Goal: Register for event/course

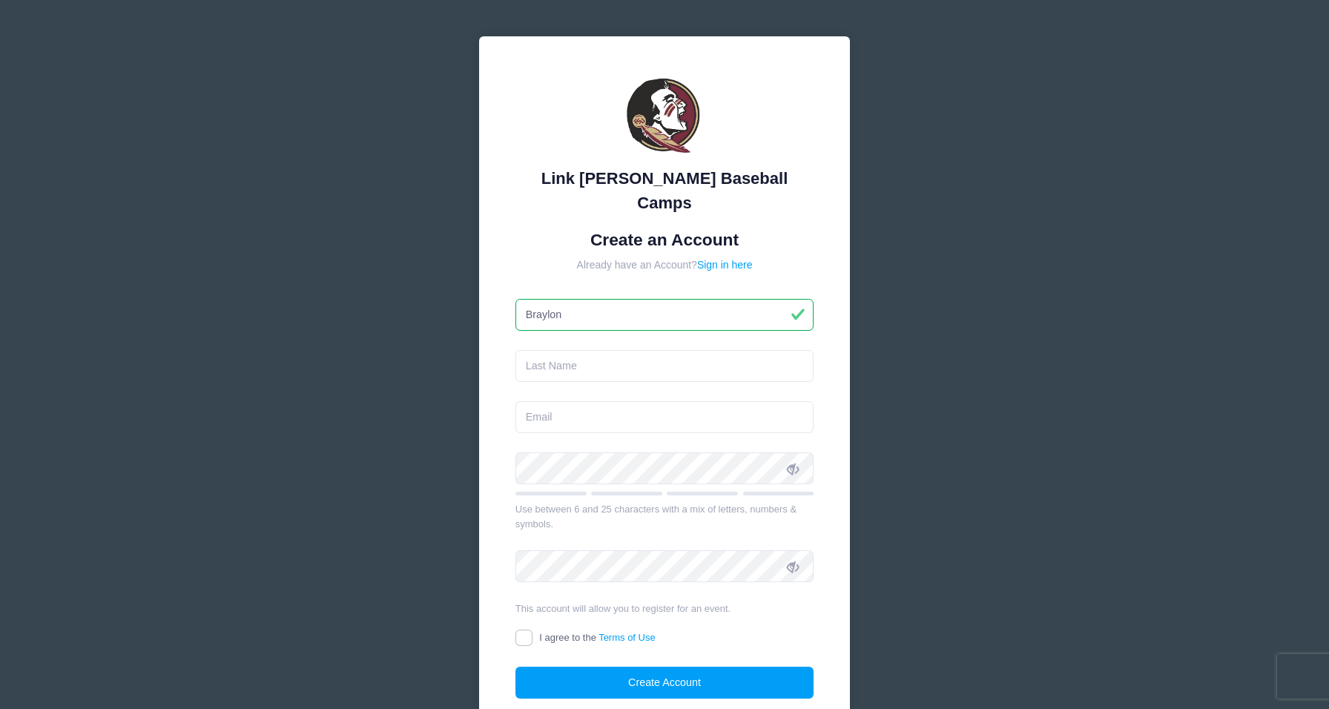
type input "Braylon"
type input "[PERSON_NAME]"
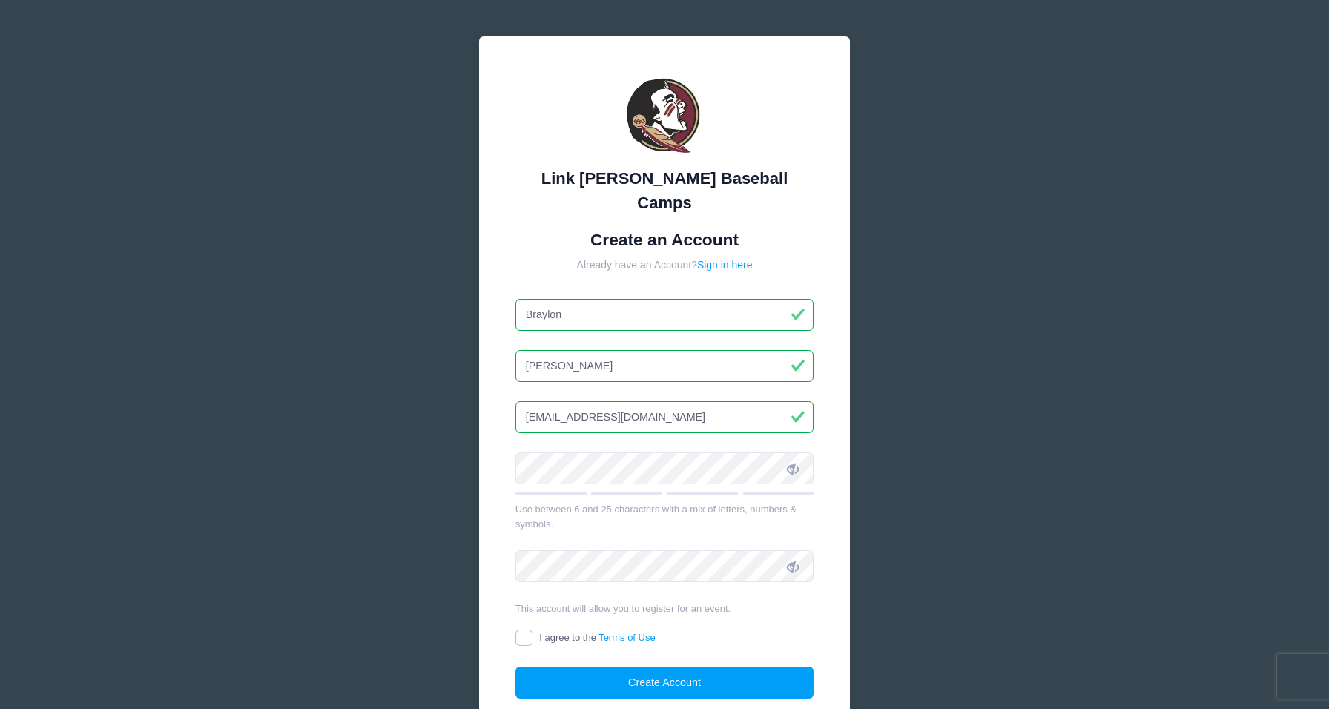
type input "[EMAIL_ADDRESS][DOMAIN_NAME]"
click at [520, 630] on input "I agree to the Terms of Use" at bounding box center [524, 638] width 17 height 17
checkbox input "true"
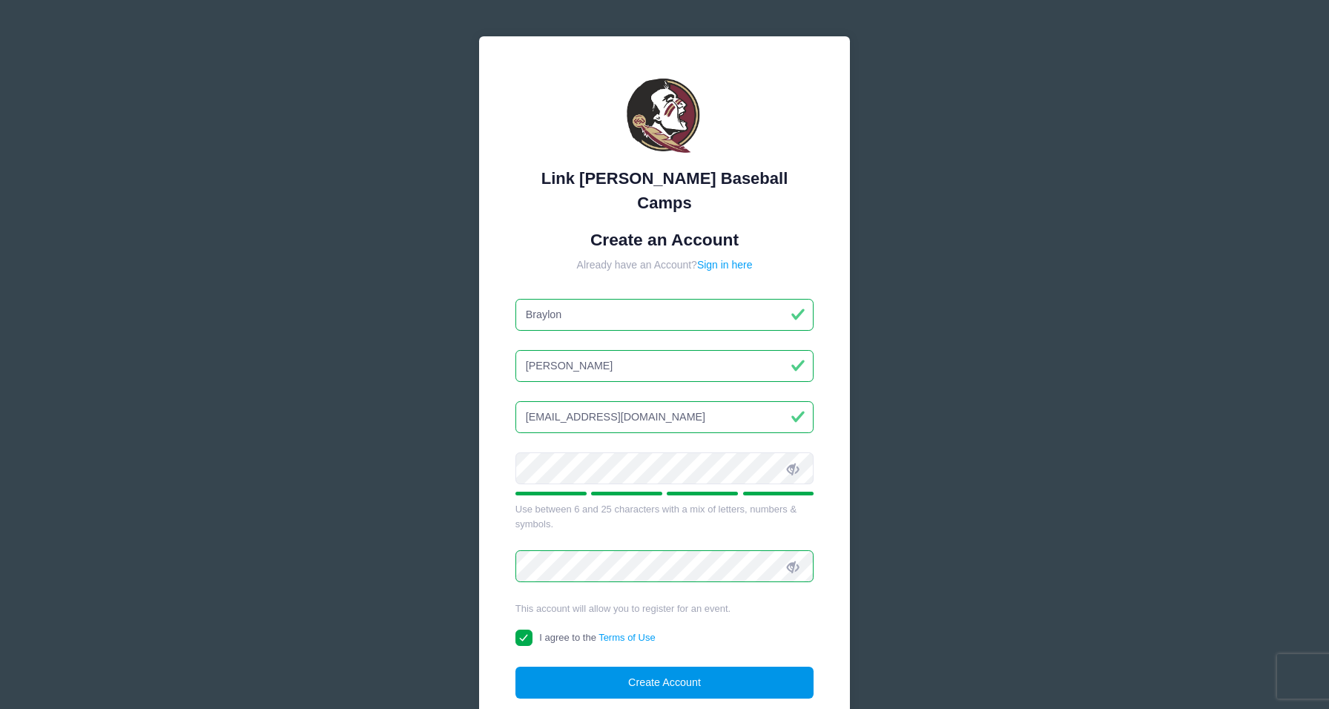
click at [624, 667] on button "Create Account" at bounding box center [665, 683] width 299 height 32
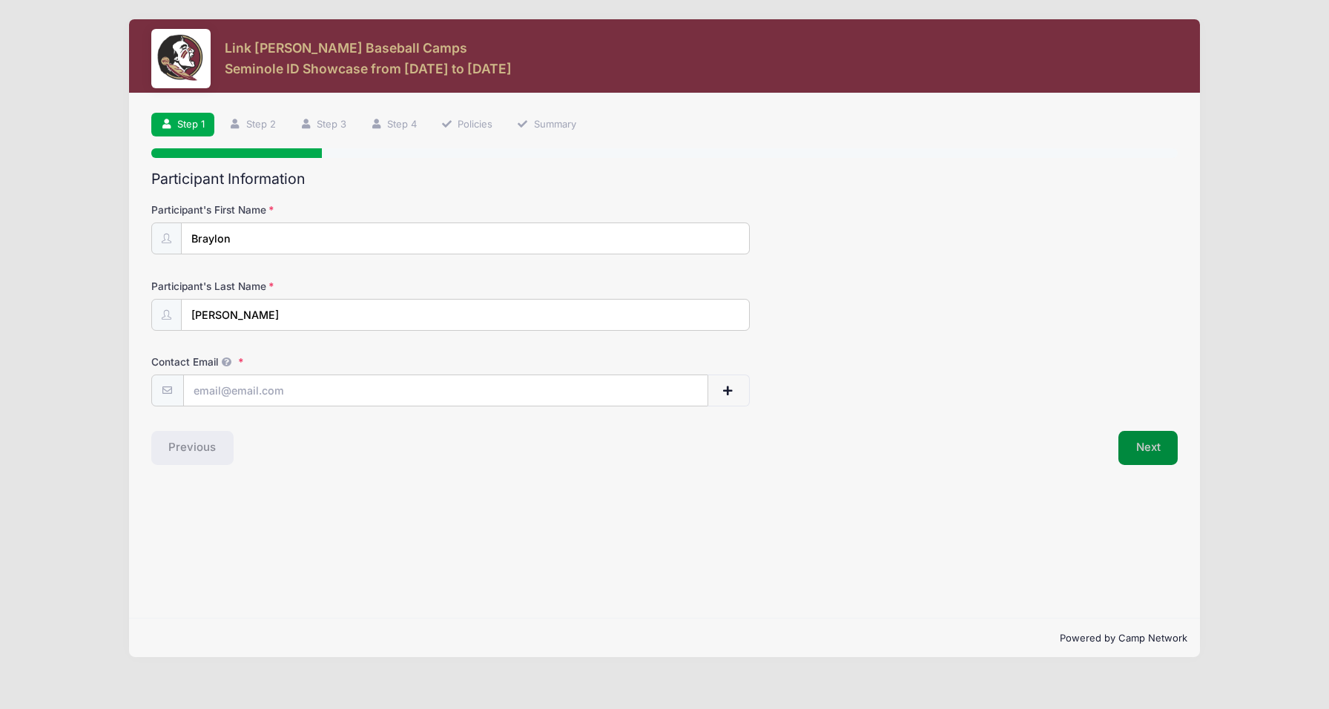
click at [1160, 440] on button "Next" at bounding box center [1149, 448] width 60 height 34
click at [573, 397] on input "[EMAIL_ADDRESS][DOMAIN_NAME]" at bounding box center [445, 391] width 525 height 32
type input "[EMAIL_ADDRESS][DOMAIN_NAME]"
click at [1150, 447] on button "Next" at bounding box center [1149, 448] width 60 height 34
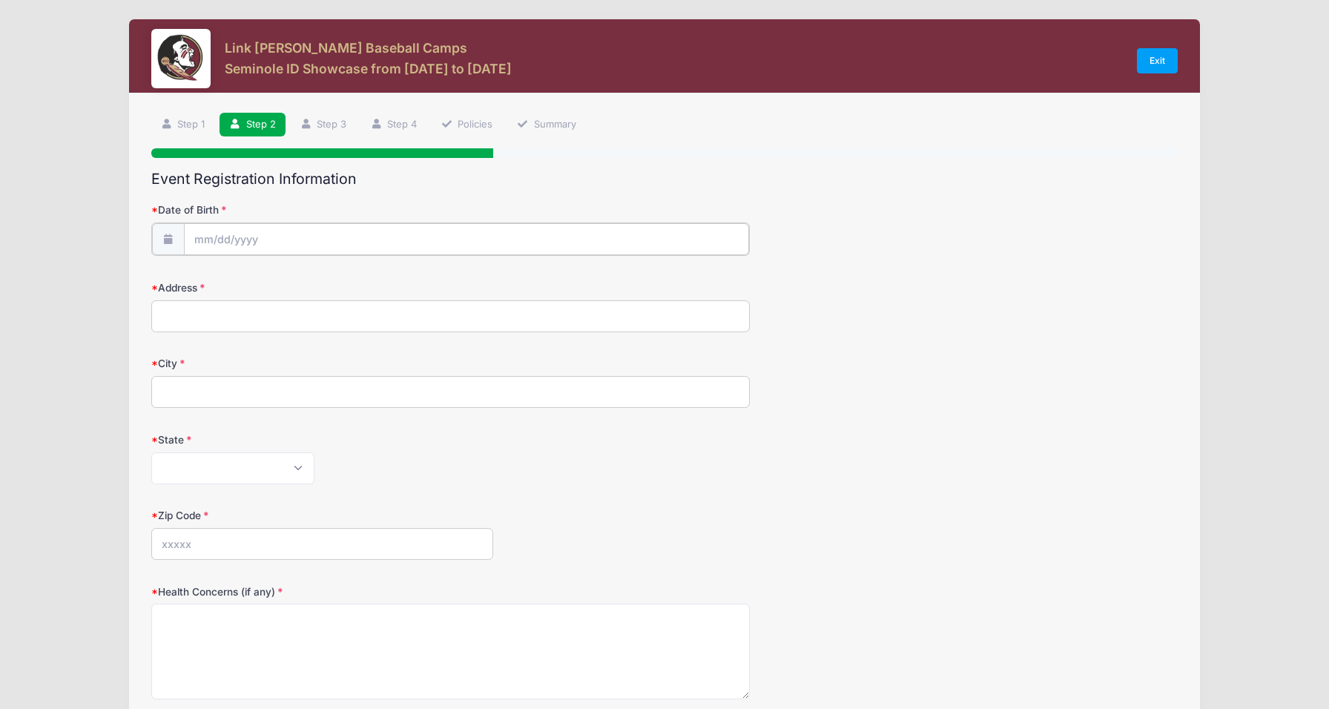
click at [475, 242] on input "Date of Birth" at bounding box center [467, 239] width 566 height 32
click at [301, 230] on input "Date of Birth" at bounding box center [467, 239] width 566 height 32
click at [299, 237] on input "Date of Birth" at bounding box center [467, 239] width 566 height 32
click at [263, 360] on span "9" at bounding box center [260, 360] width 27 height 27
type input "[DATE]"
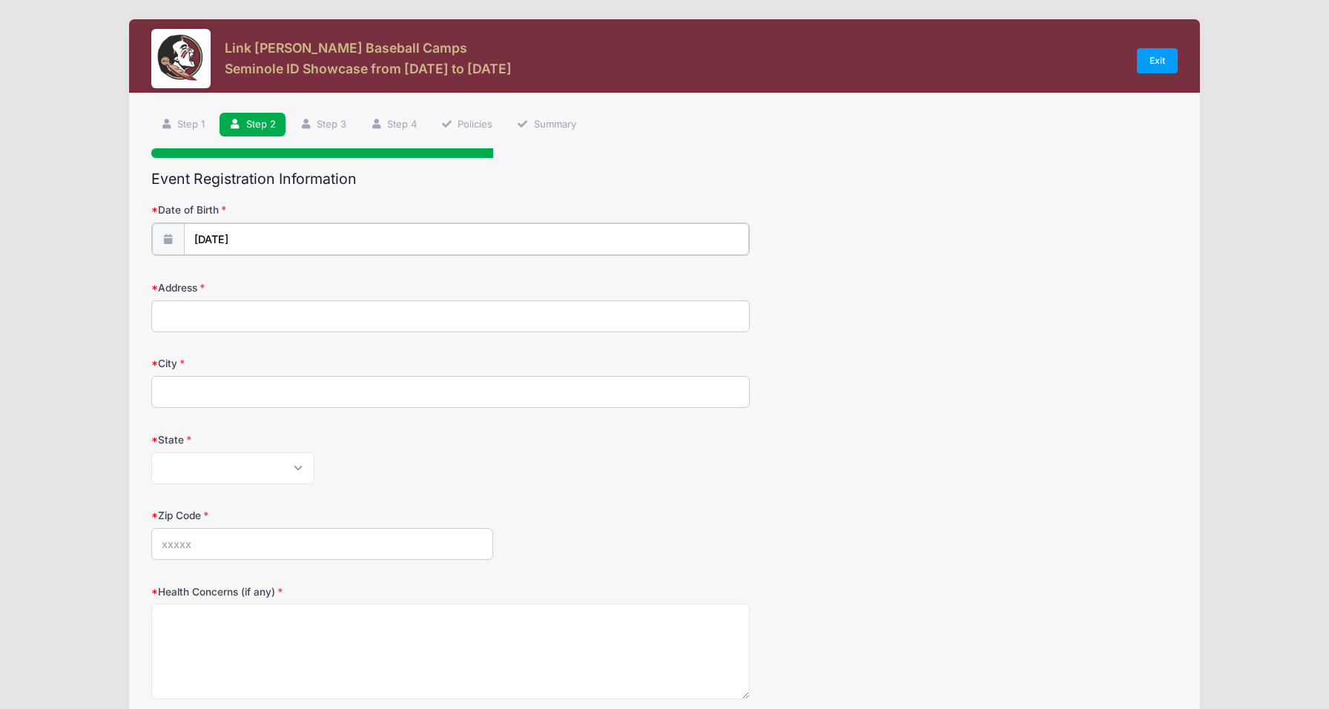
click at [273, 237] on input "[DATE]" at bounding box center [467, 239] width 566 height 32
click at [325, 277] on input "2025" at bounding box center [323, 277] width 48 height 22
click at [340, 286] on span at bounding box center [342, 282] width 10 height 11
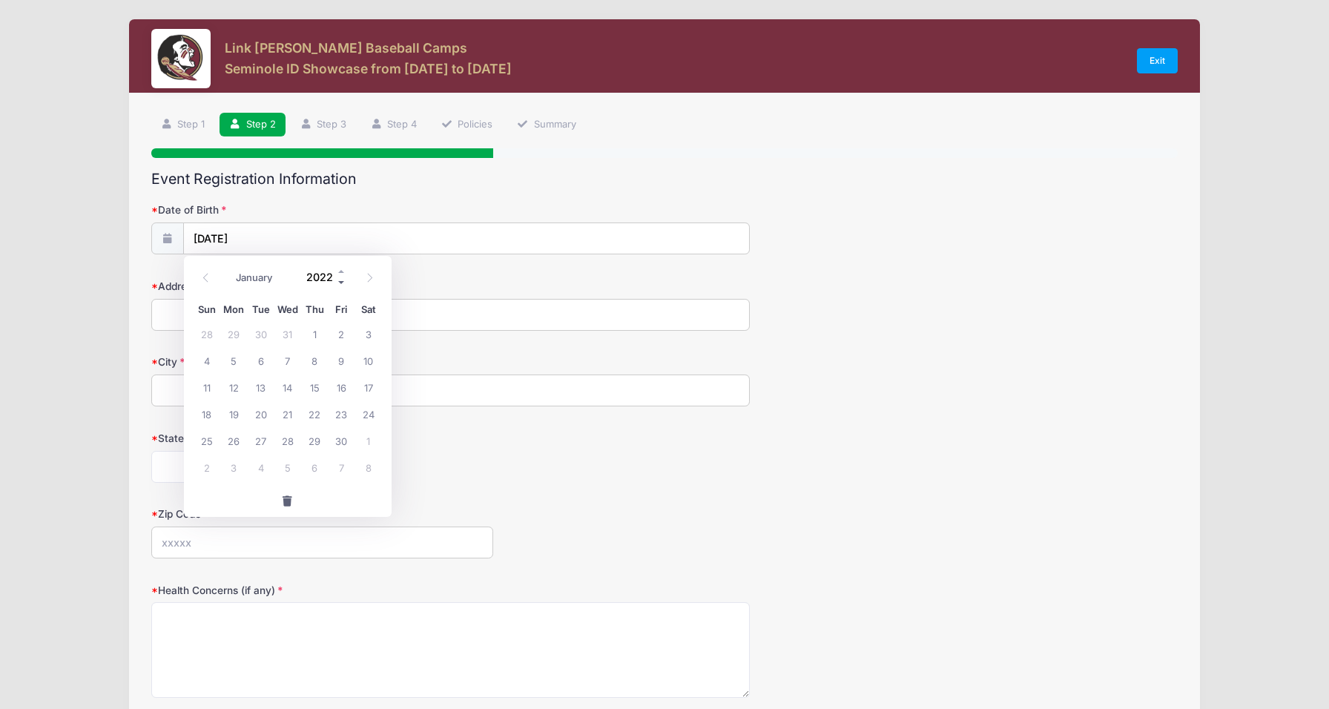
click at [340, 286] on span at bounding box center [342, 282] width 10 height 11
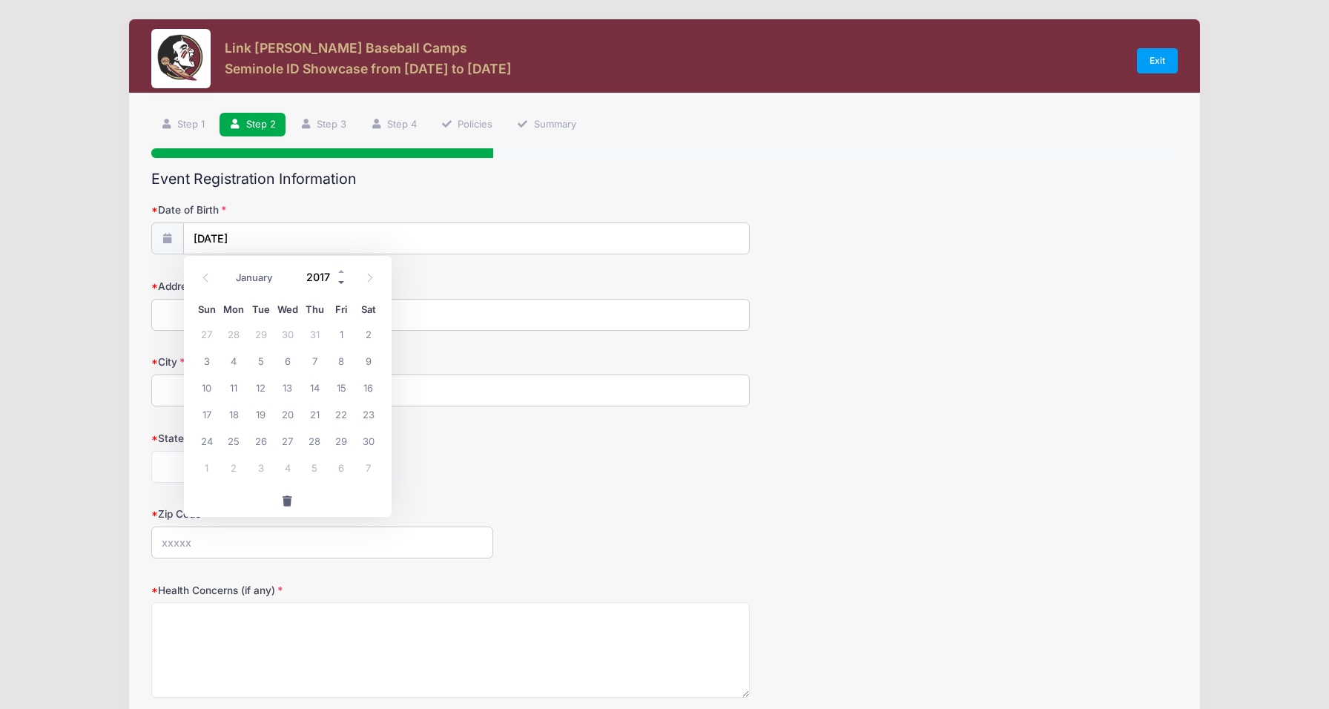
click at [340, 286] on span at bounding box center [342, 282] width 10 height 11
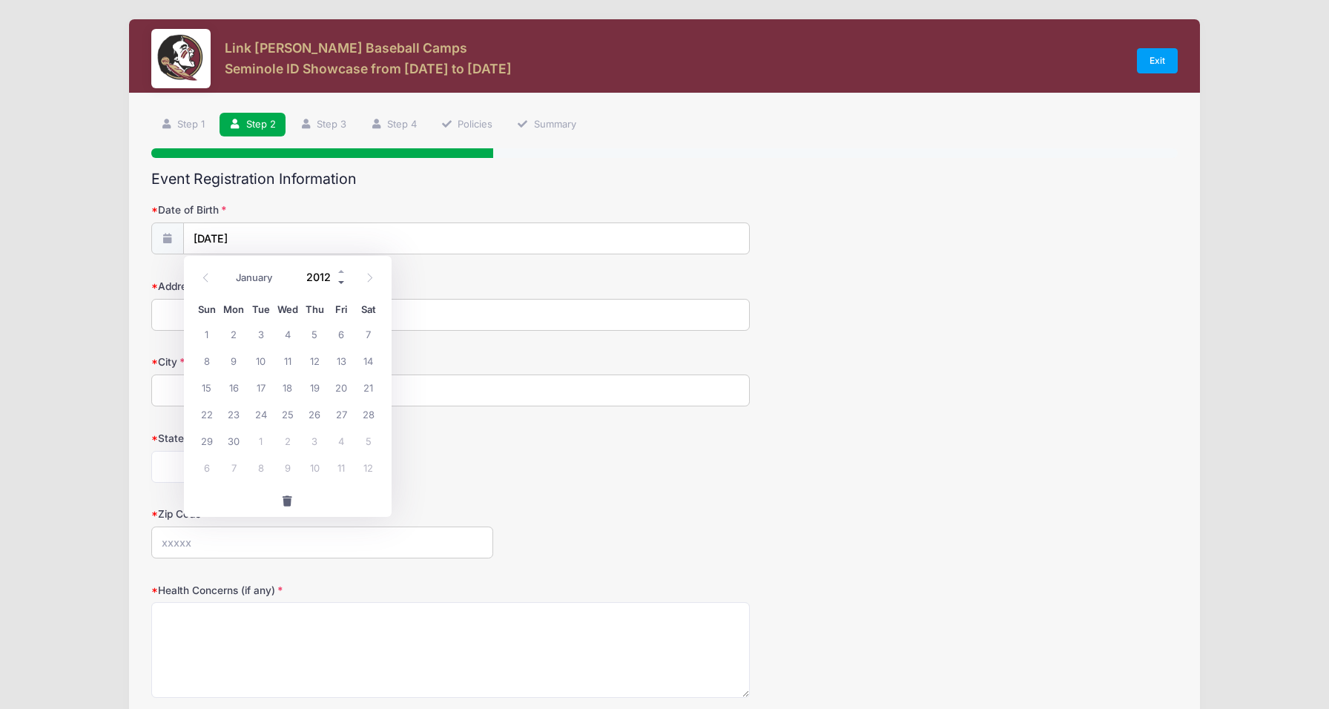
click at [340, 286] on span at bounding box center [342, 282] width 10 height 11
type input "2009"
click at [386, 232] on input "[DATE]" at bounding box center [467, 239] width 566 height 32
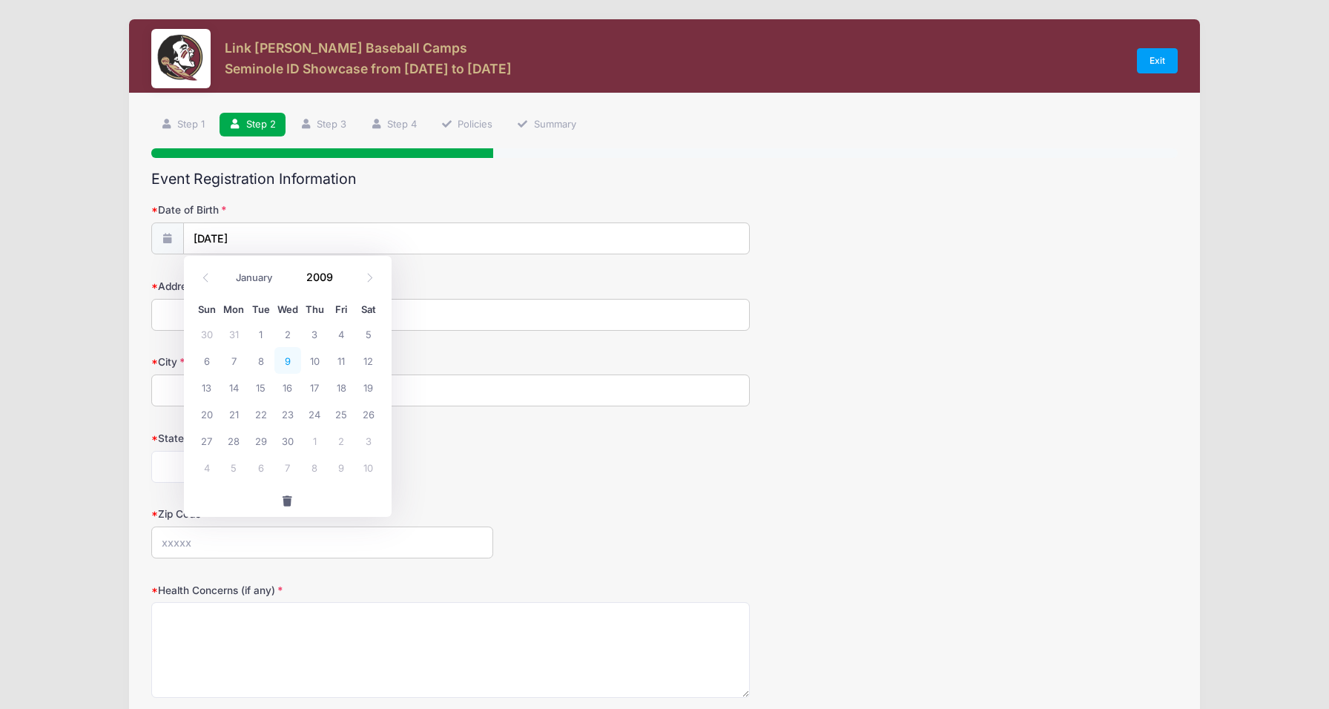
click at [291, 362] on span "9" at bounding box center [287, 360] width 27 height 27
type input "[DATE]"
click at [507, 447] on div "State [US_STATE] [US_STATE] [US_STATE] [US_STATE] [US_STATE] Armed Forces Afric…" at bounding box center [664, 457] width 1027 height 52
type input "[STREET_ADDRESS]"
type input "[GEOGRAPHIC_DATA]"
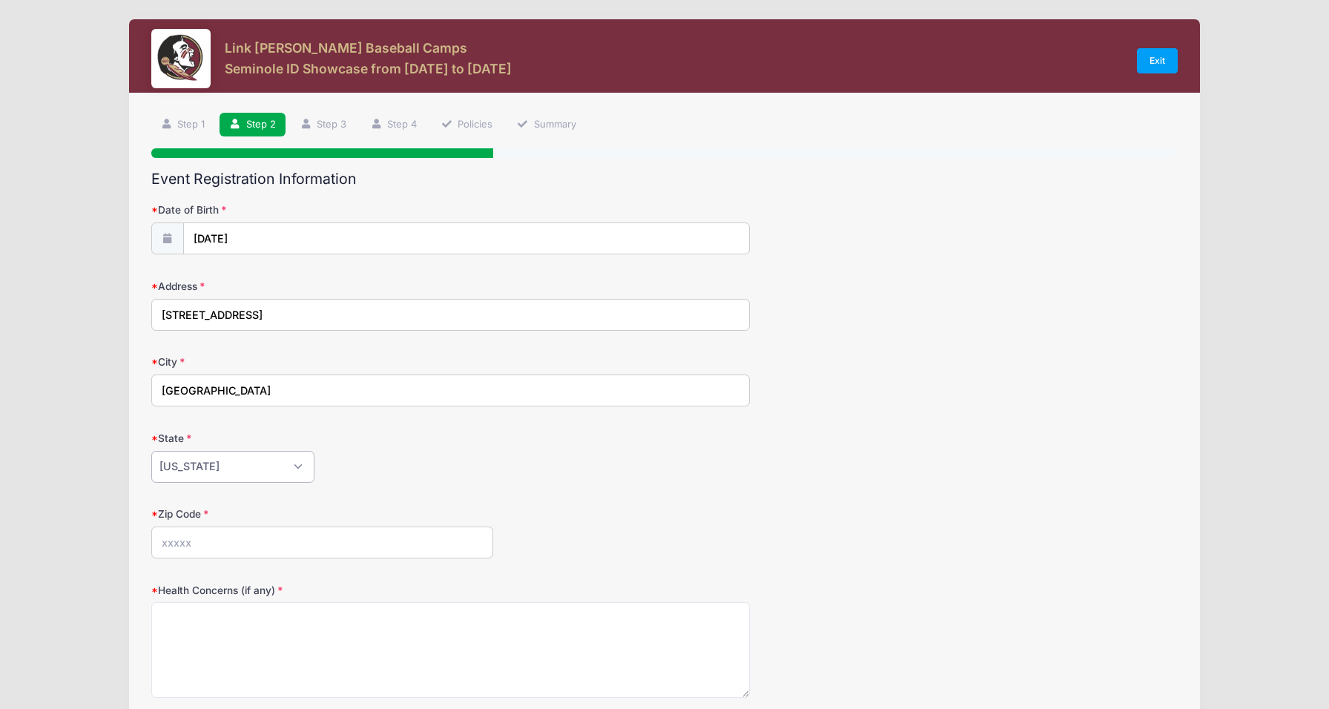
select select "MS"
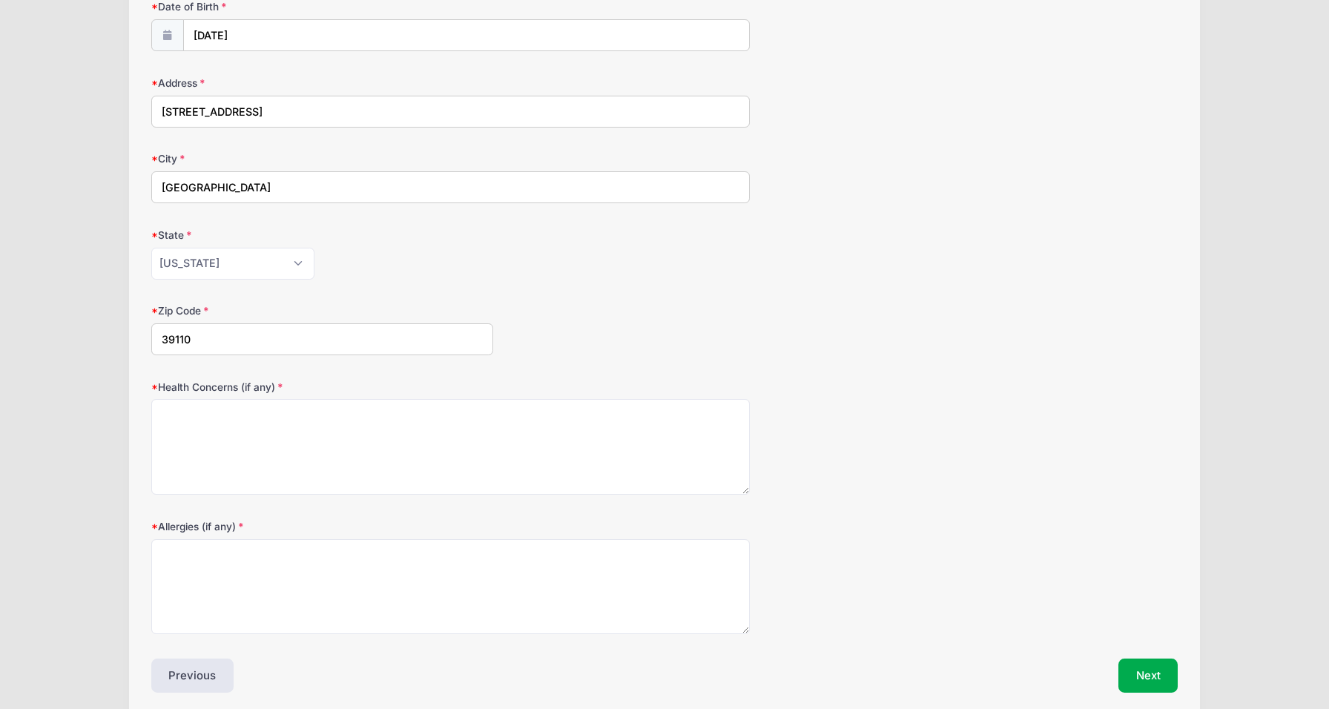
scroll to position [210, 0]
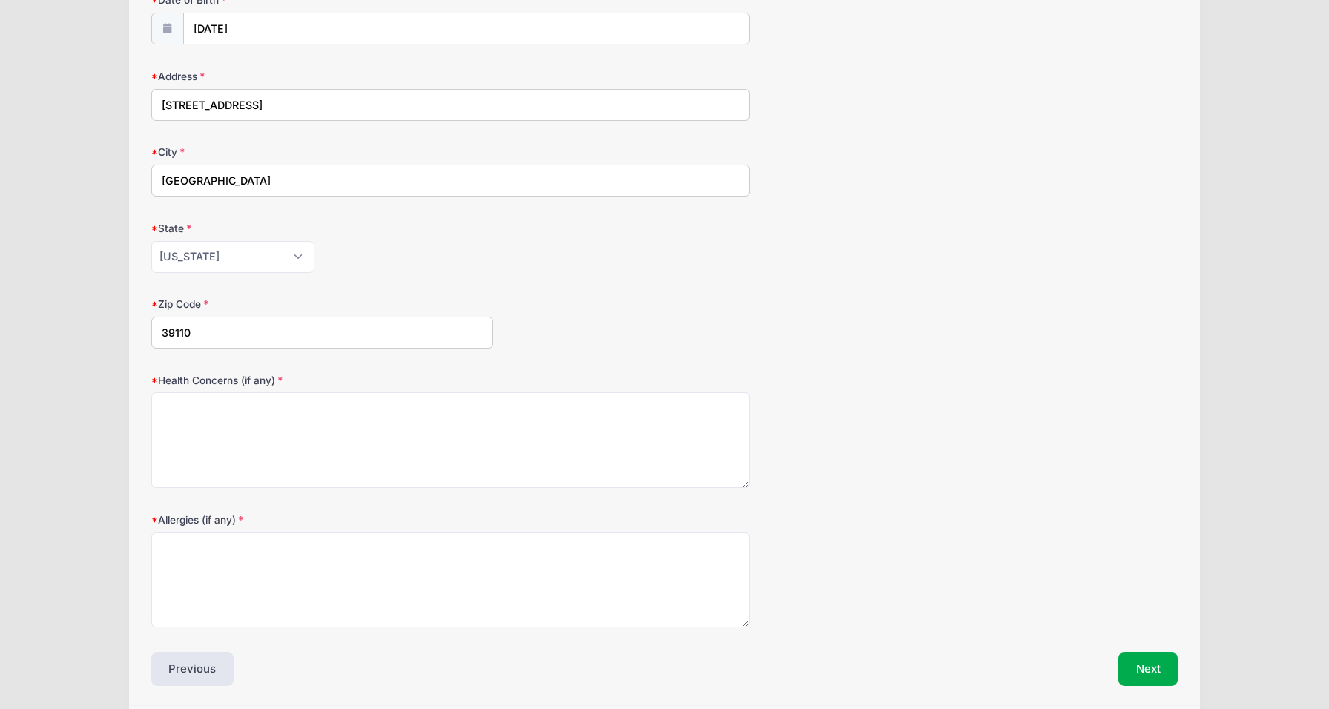
type input "39110"
click at [324, 417] on textarea "Health Concerns (if any)" at bounding box center [450, 440] width 599 height 96
type textarea "None"
click at [1150, 670] on button "Next" at bounding box center [1149, 669] width 60 height 34
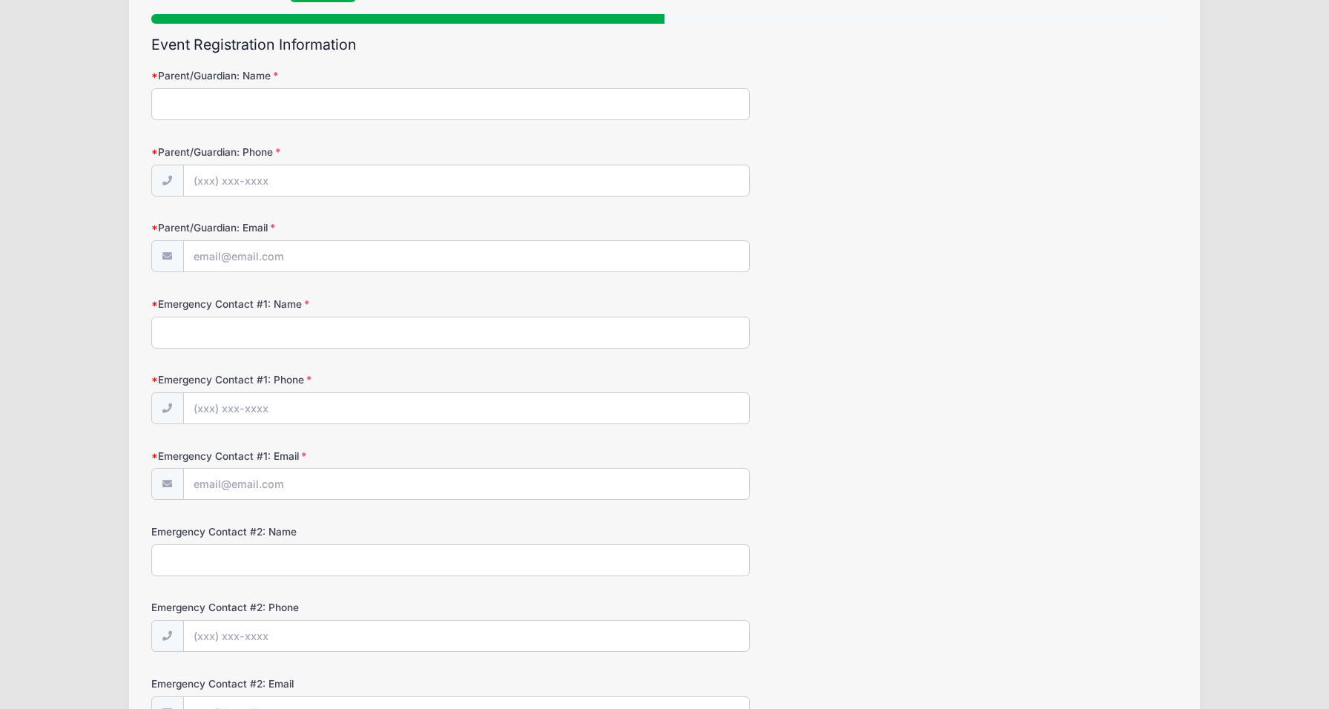
scroll to position [0, 0]
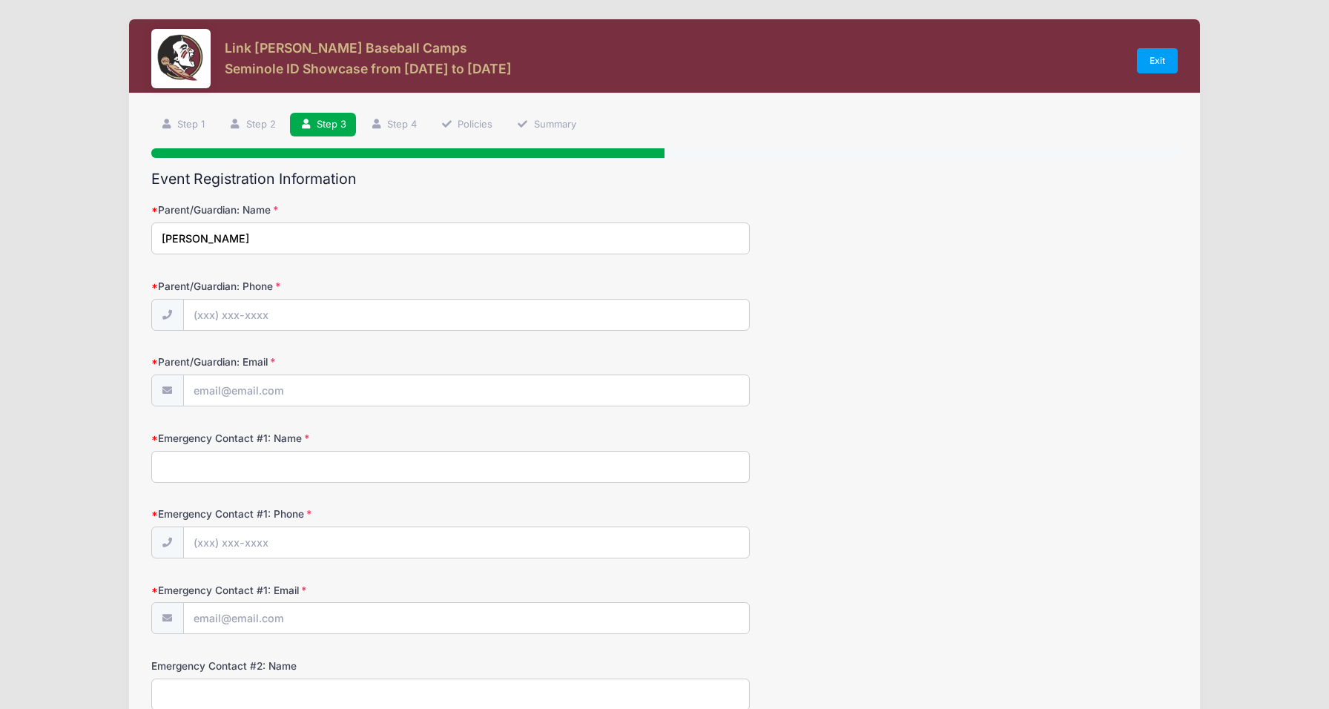
type input "[PERSON_NAME]"
type input "[PHONE_NUMBER]"
click at [343, 384] on input "[EMAIL_ADDRESS][DOMAIN_NAME]" at bounding box center [466, 391] width 567 height 32
type input "[EMAIL_ADDRESS][DOMAIN_NAME]"
type input "[PERSON_NAME]"
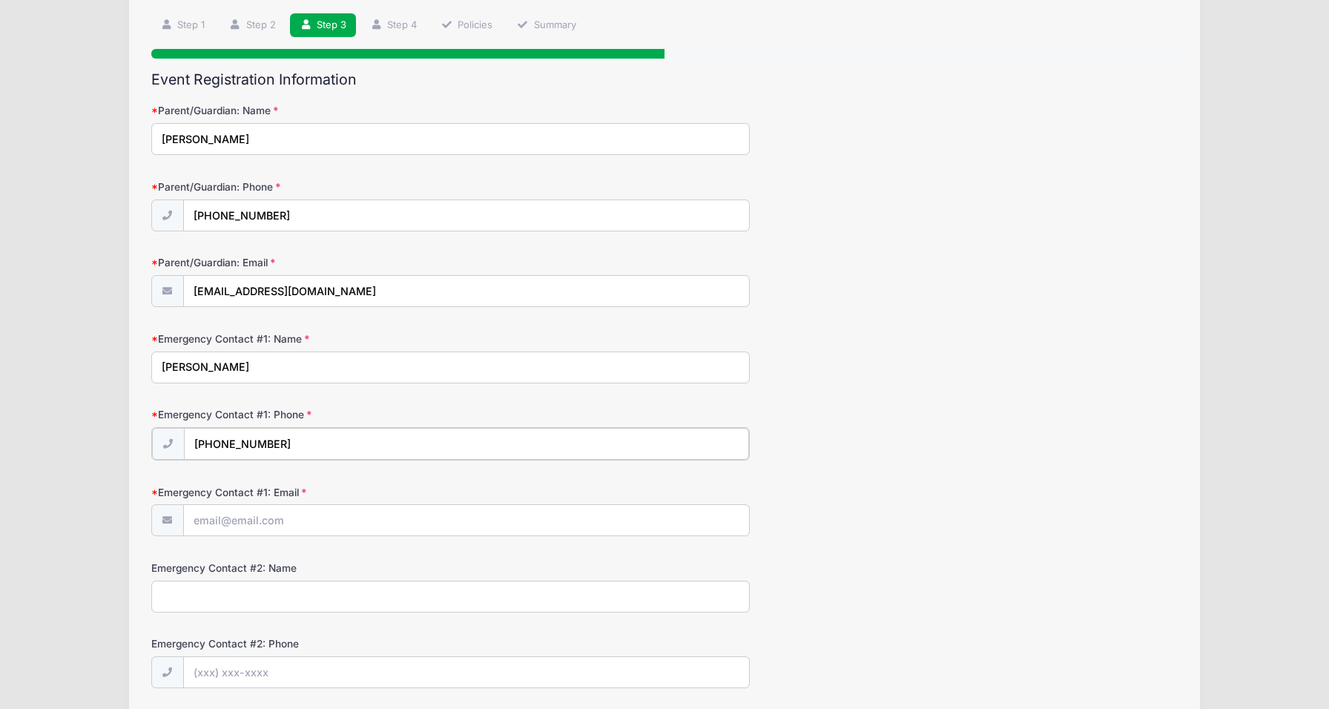
scroll to position [303, 0]
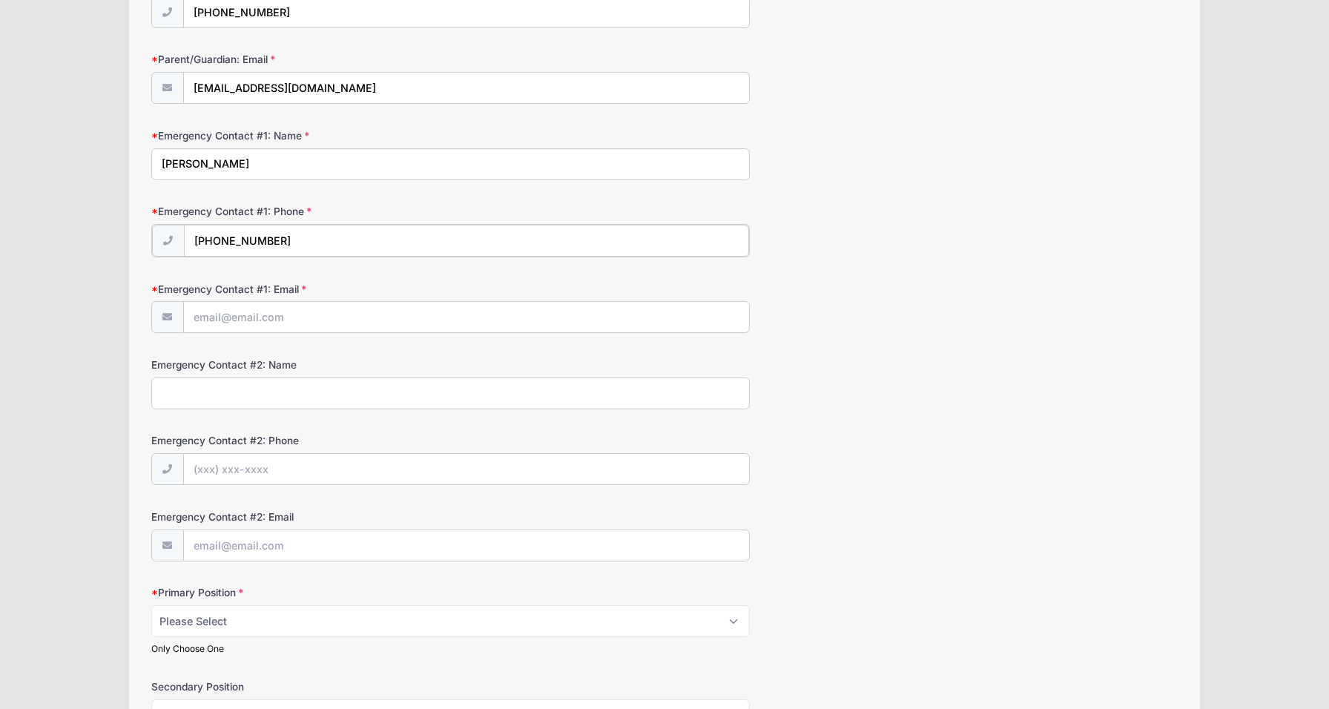
type input "[PHONE_NUMBER]"
type input "[EMAIL_ADDRESS][DOMAIN_NAME]"
type input "[PERSON_NAME]"
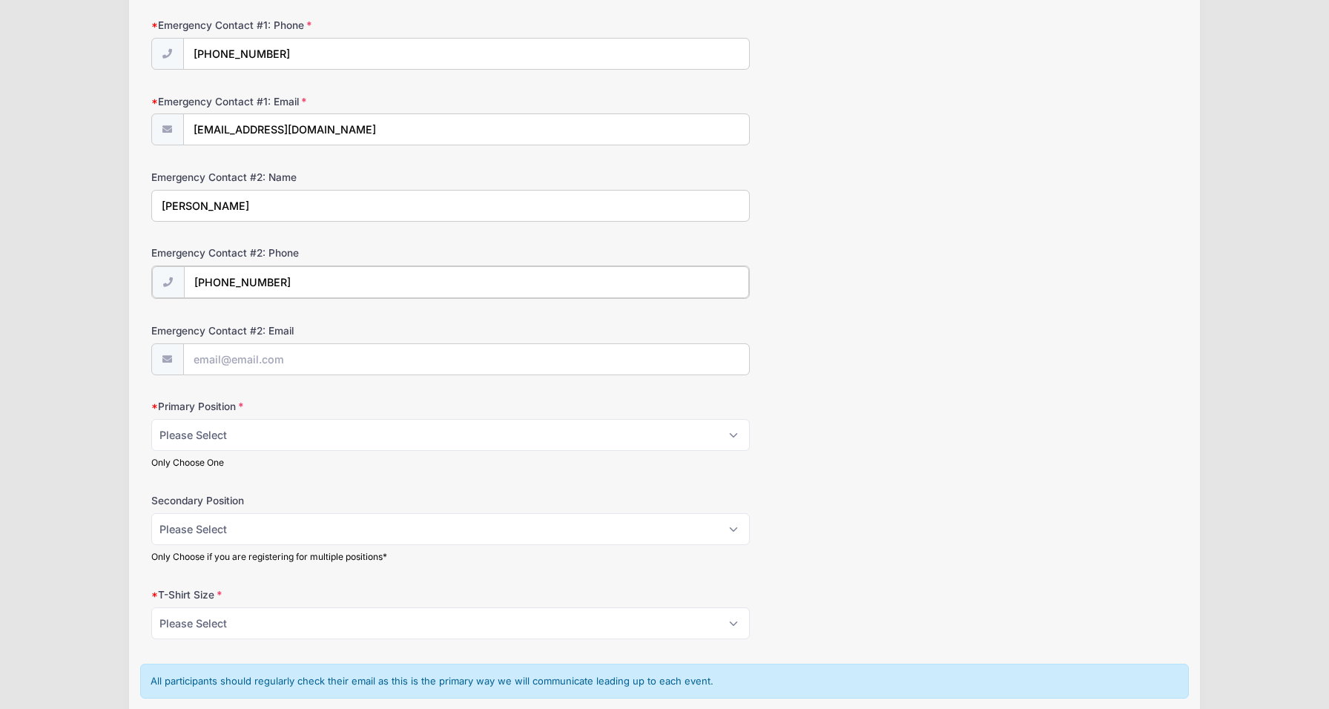
scroll to position [496, 0]
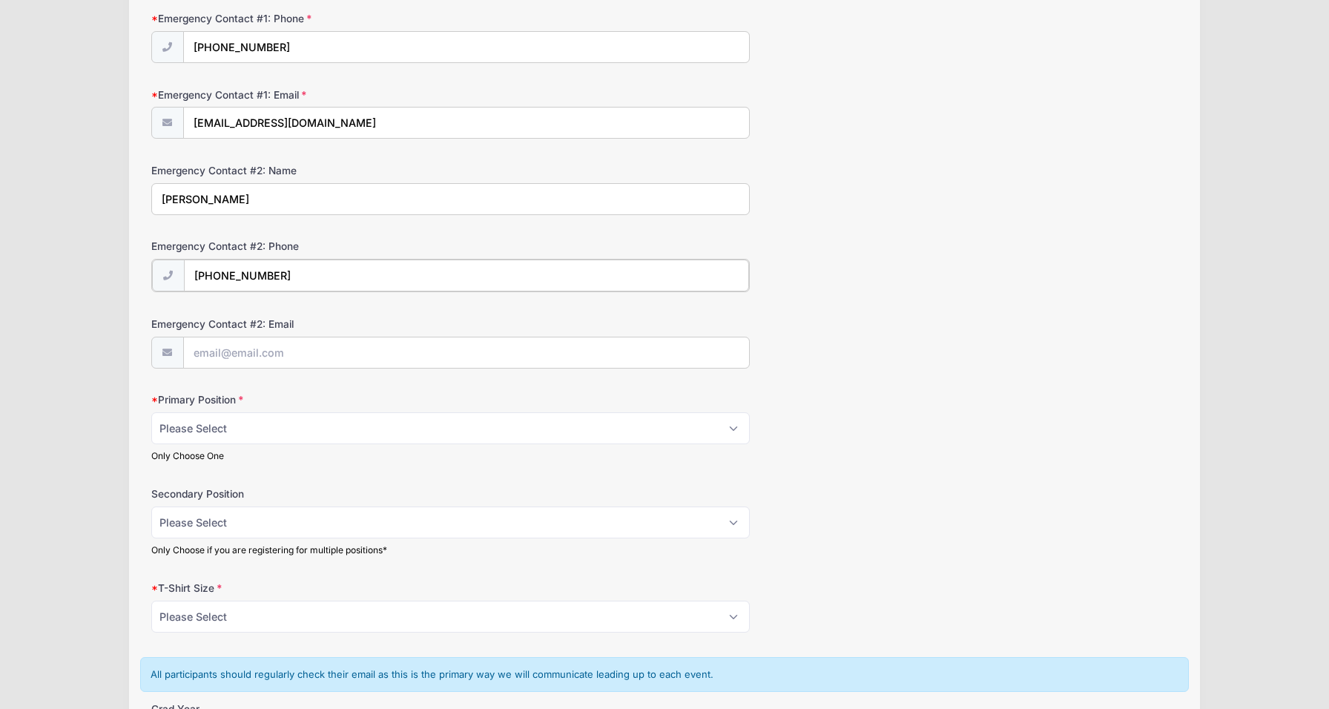
type input "[PHONE_NUMBER]"
type input "[EMAIL_ADDRESS][DOMAIN_NAME]"
select select "SS"
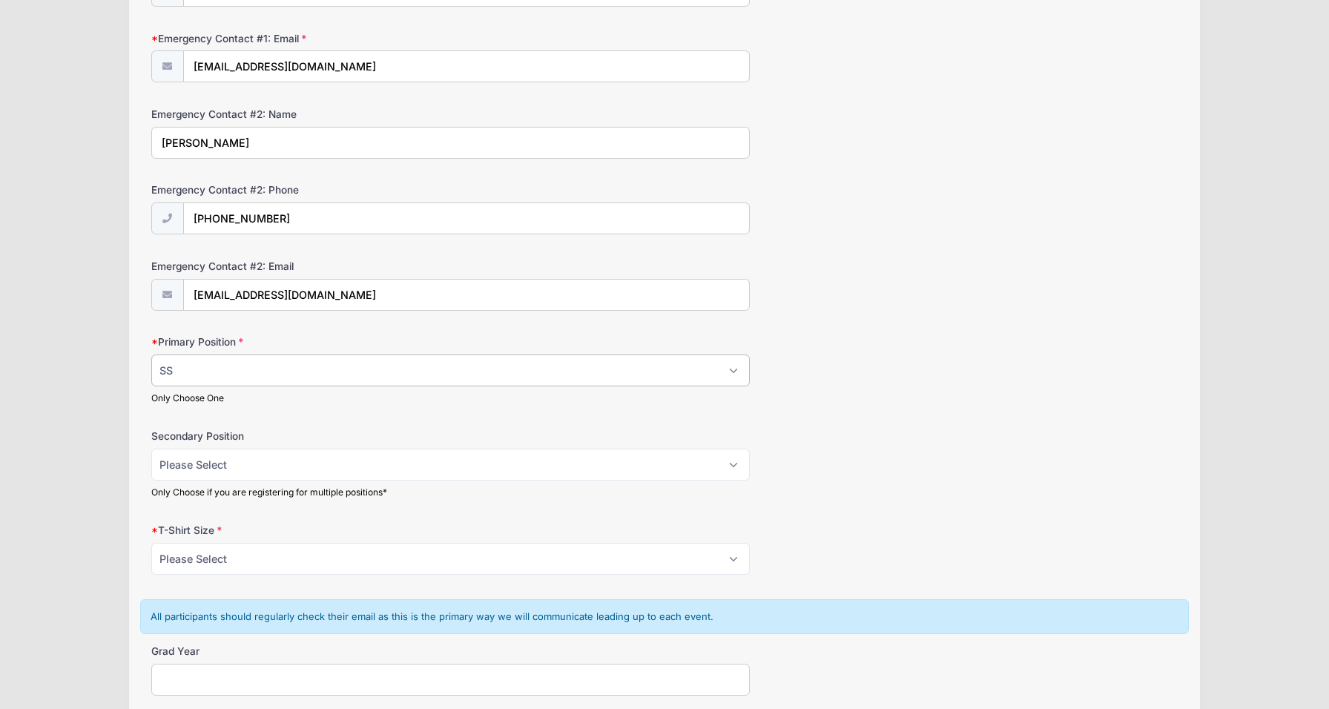
scroll to position [559, 0]
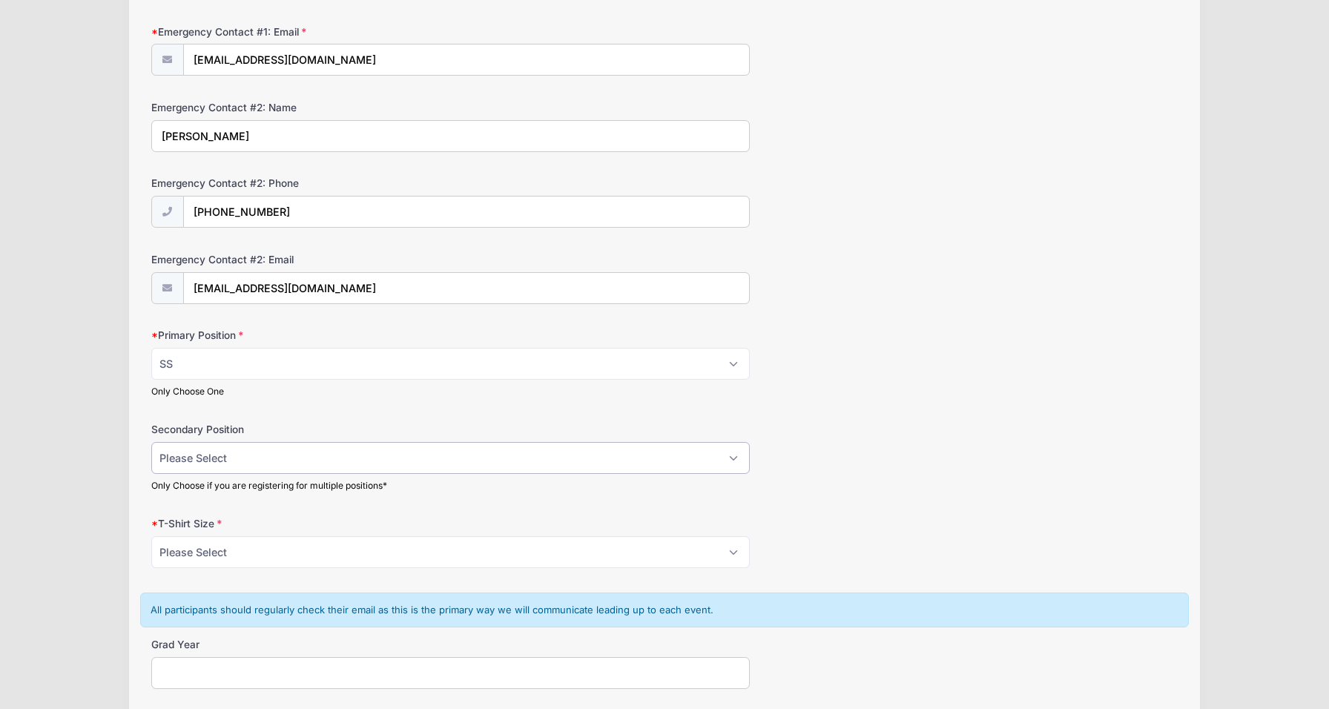
select select "2B"
select select "M"
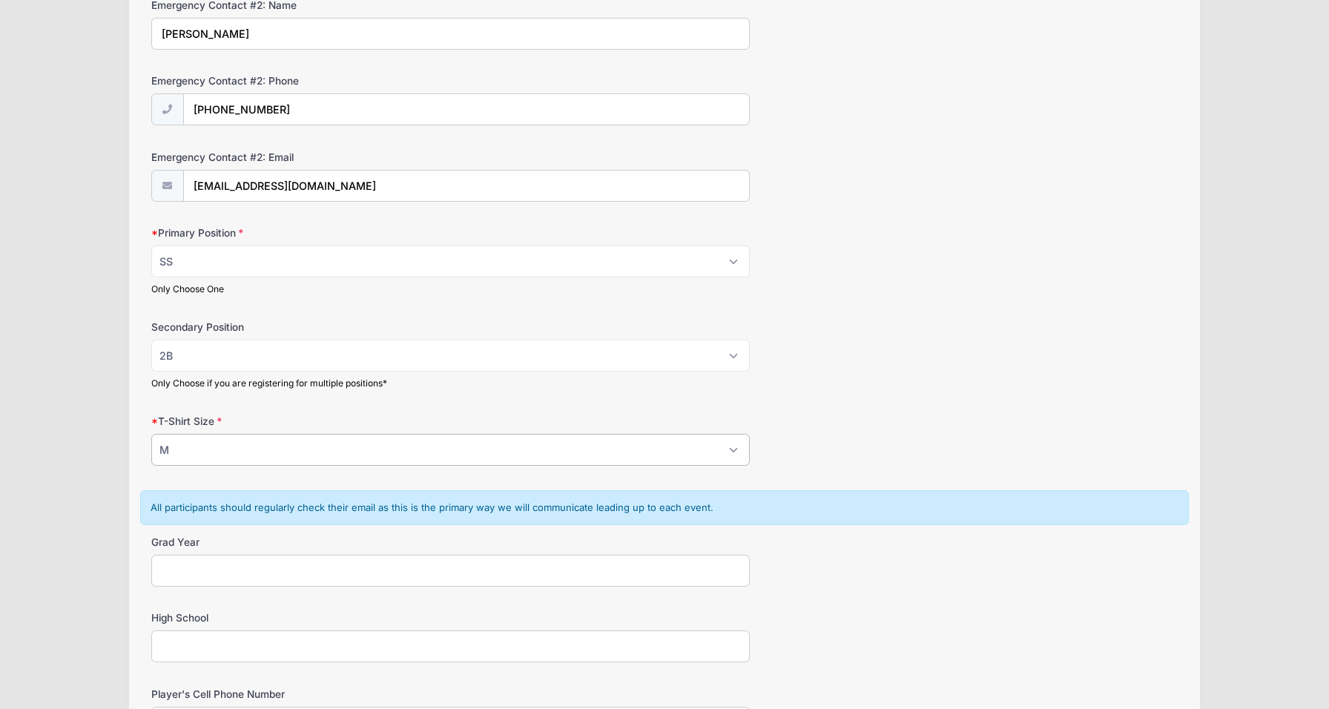
scroll to position [725, 0]
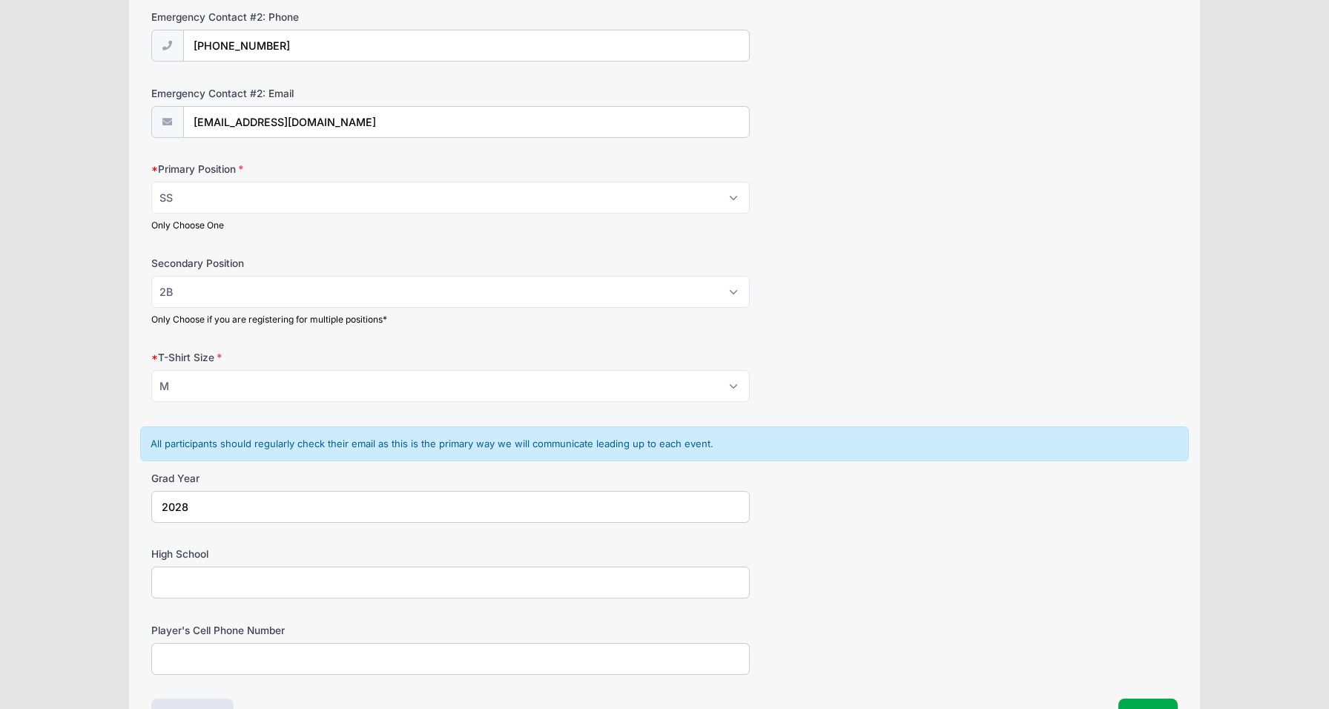
type input "2028"
click at [335, 573] on input "High School" at bounding box center [450, 583] width 599 height 32
type input "[GEOGRAPHIC_DATA]"
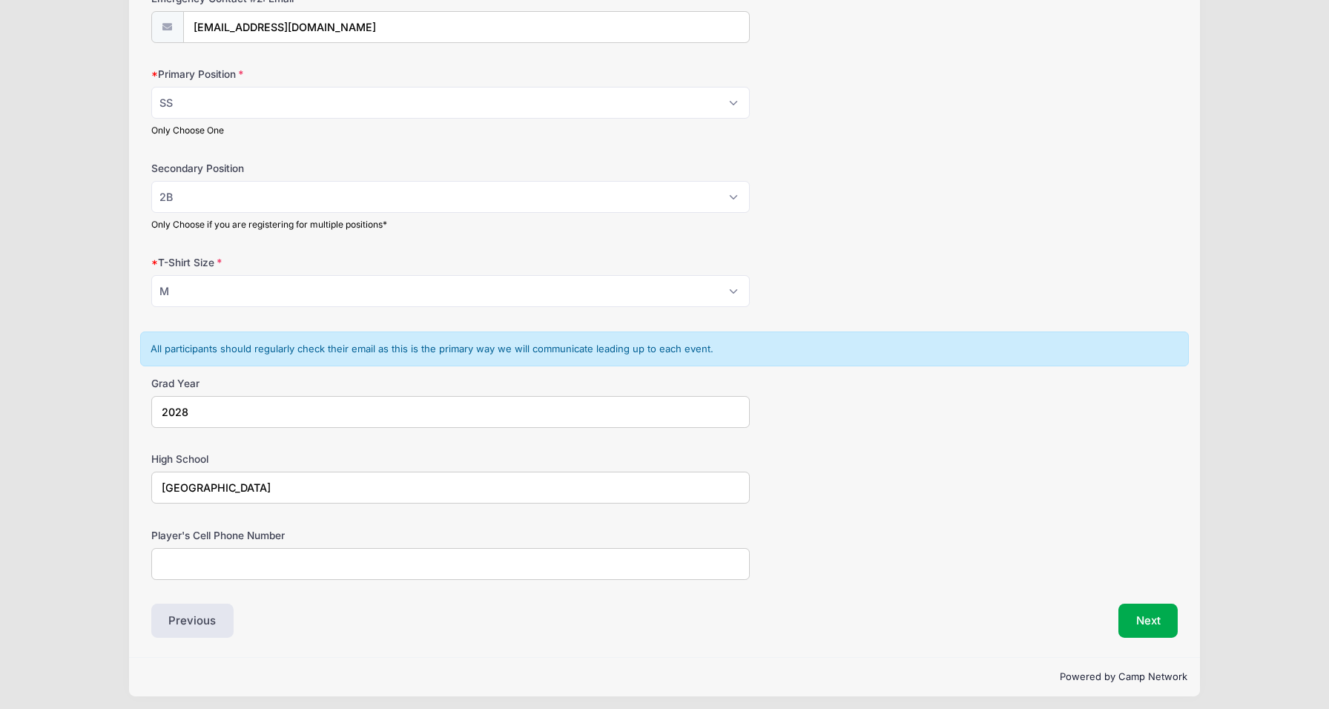
scroll to position [819, 0]
type input "[PHONE_NUMBER]"
click at [1150, 608] on button "Next" at bounding box center [1149, 622] width 60 height 34
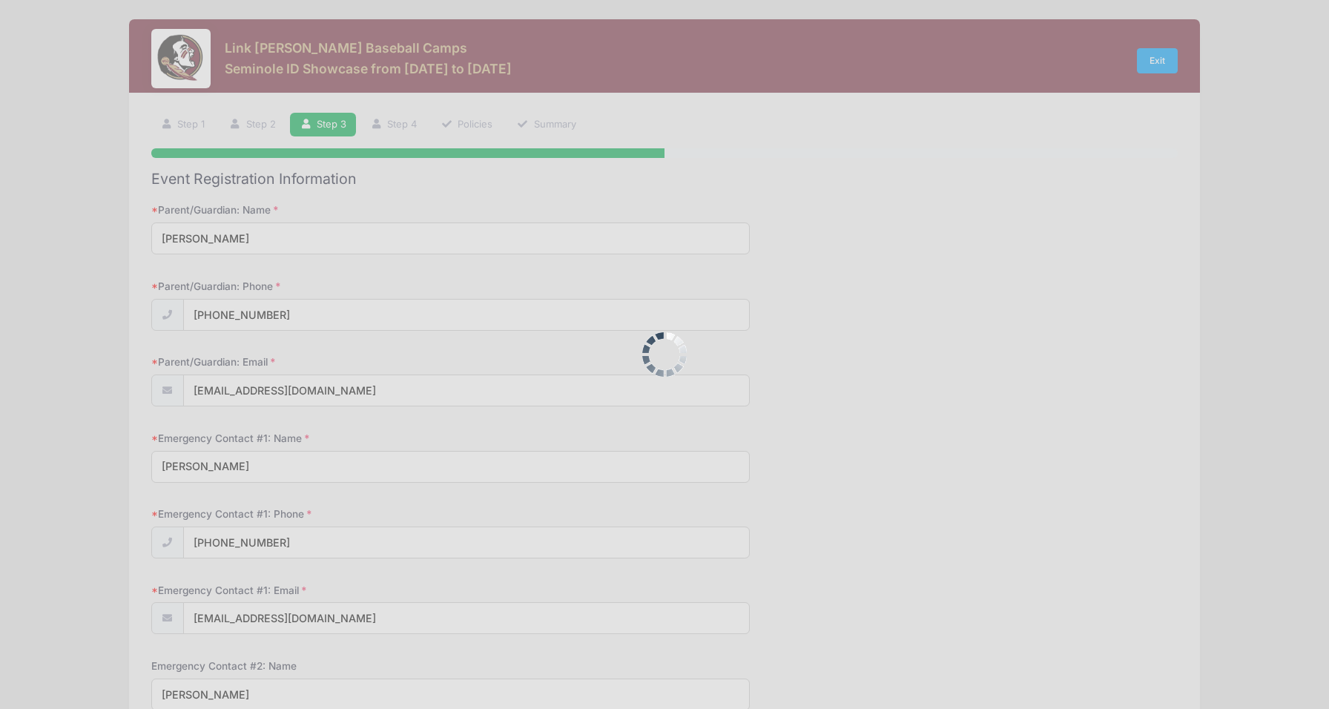
scroll to position [0, 0]
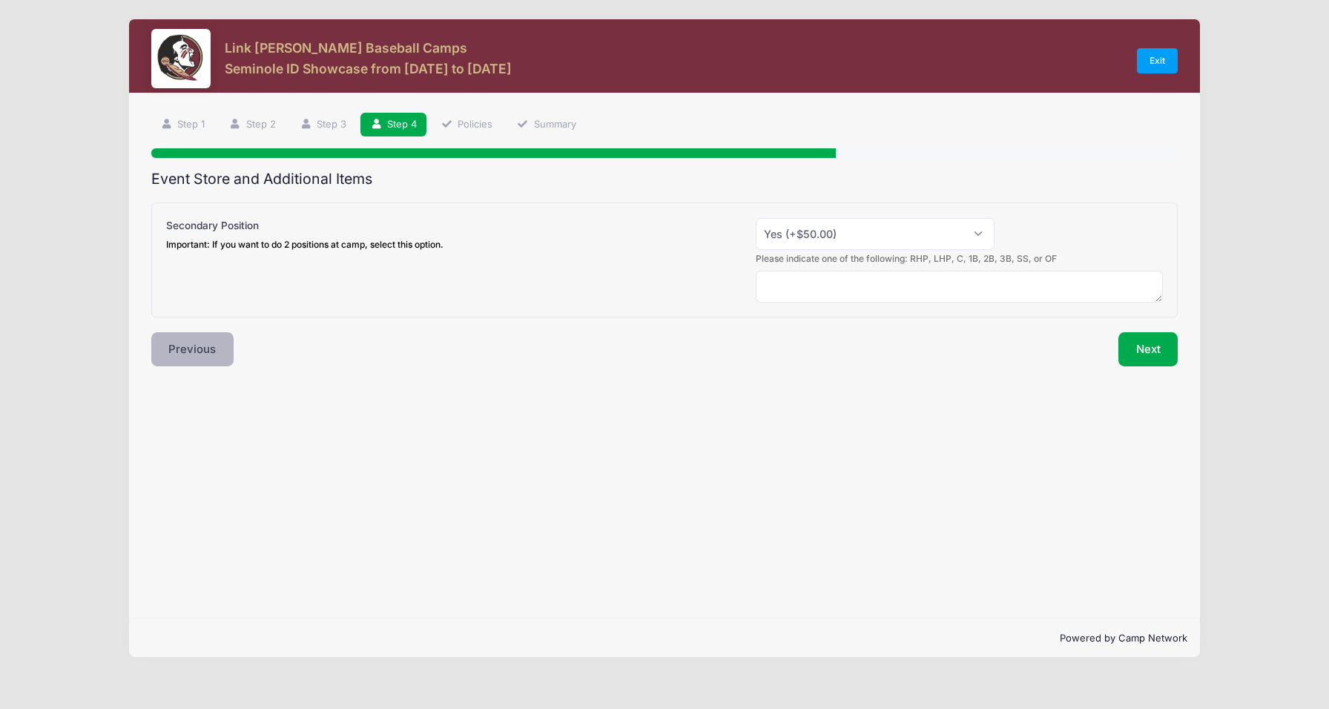
click at [189, 355] on button "Previous" at bounding box center [192, 349] width 83 height 34
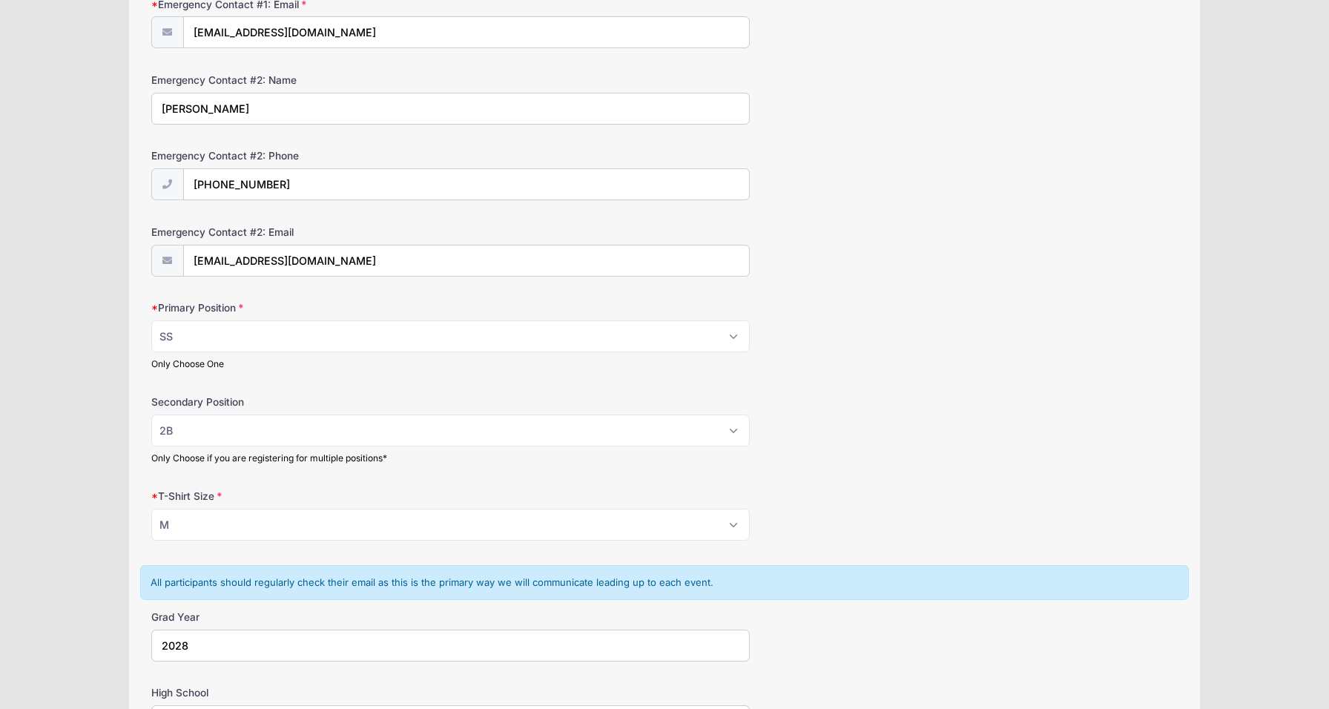
scroll to position [710, 0]
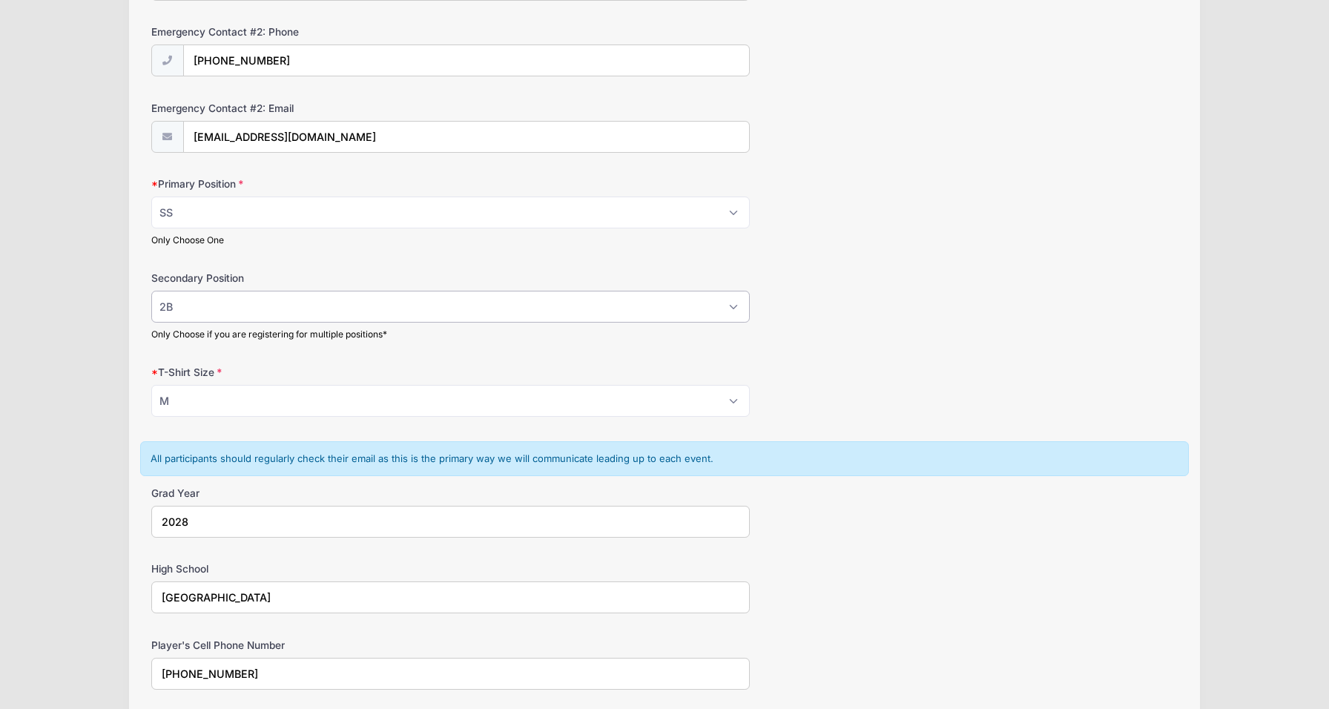
select select
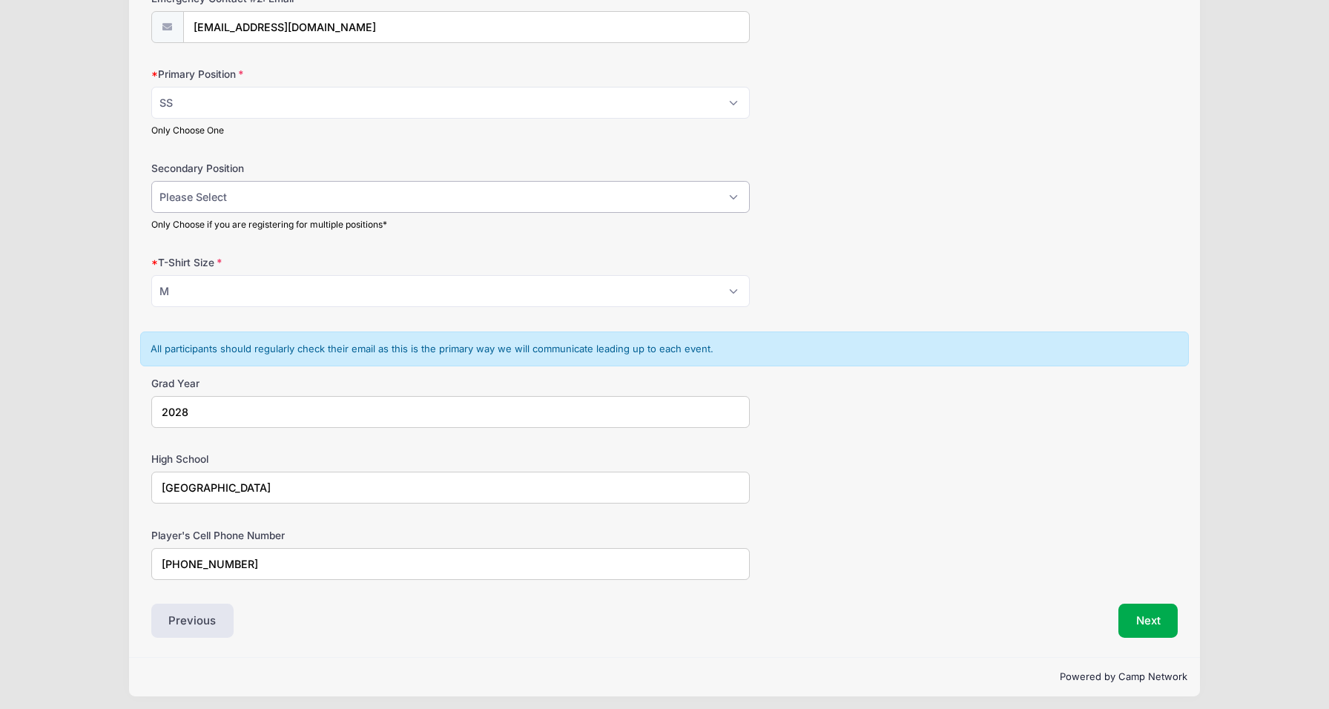
scroll to position [819, 0]
click at [1152, 617] on button "Next" at bounding box center [1149, 622] width 60 height 34
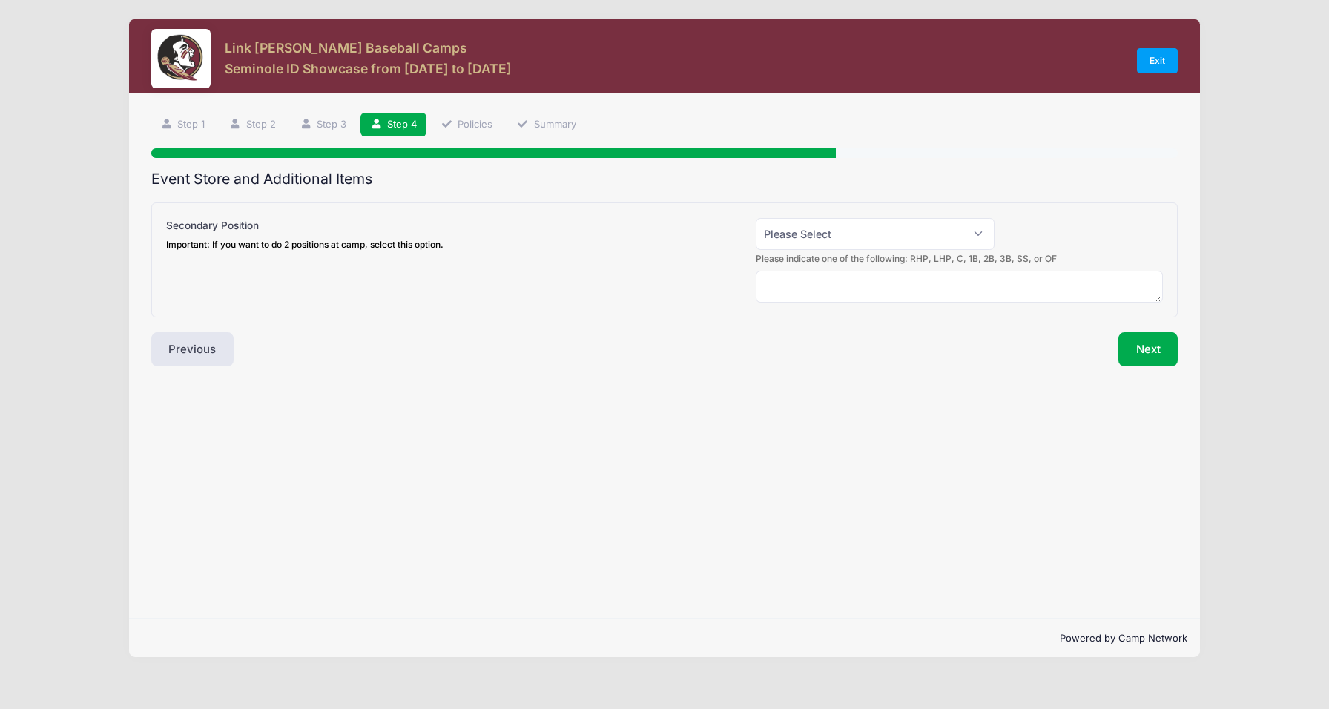
scroll to position [0, 0]
click at [1154, 346] on button "Next" at bounding box center [1149, 349] width 60 height 34
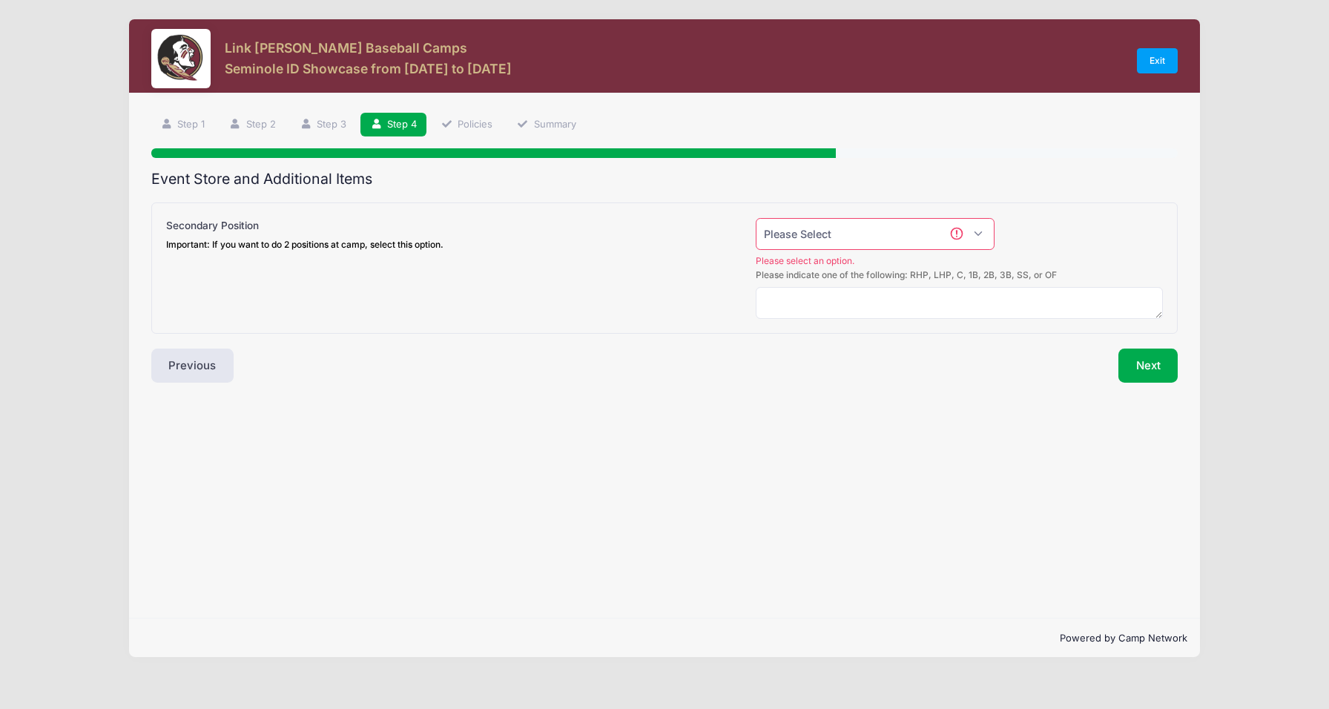
select select "0"
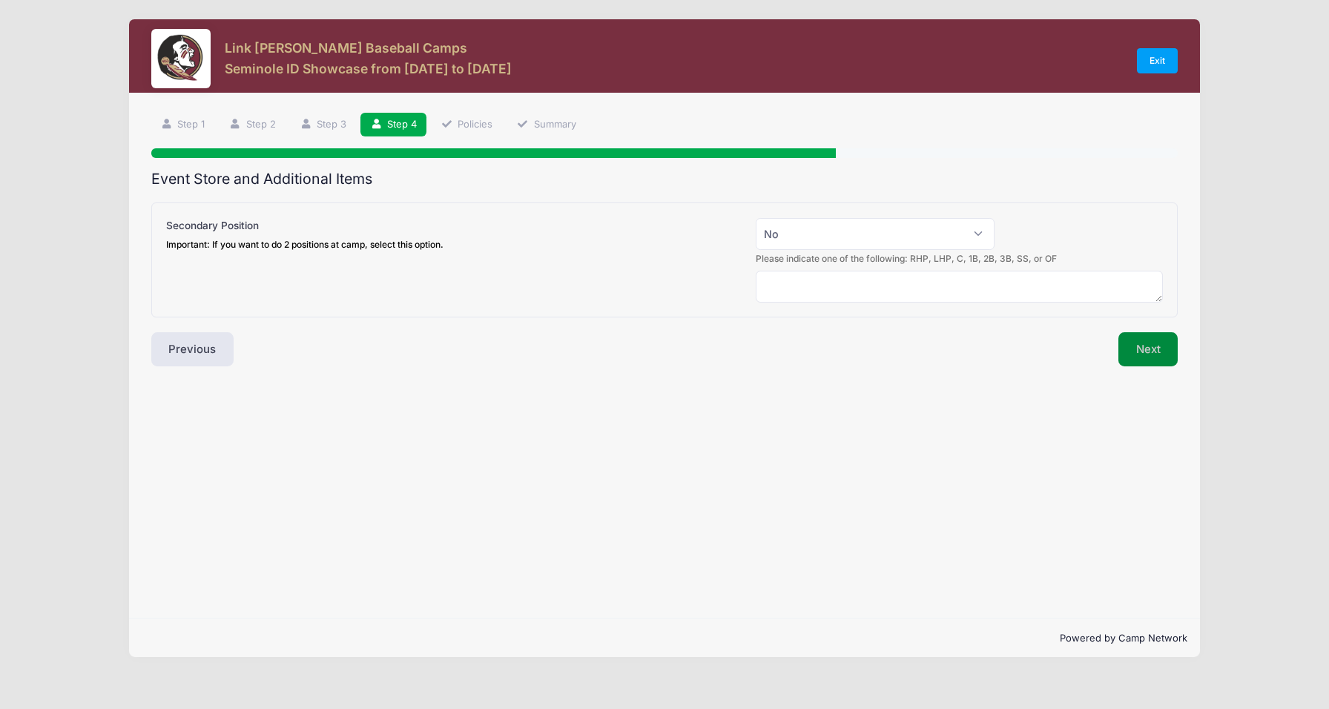
click at [1139, 344] on button "Next" at bounding box center [1149, 349] width 60 height 34
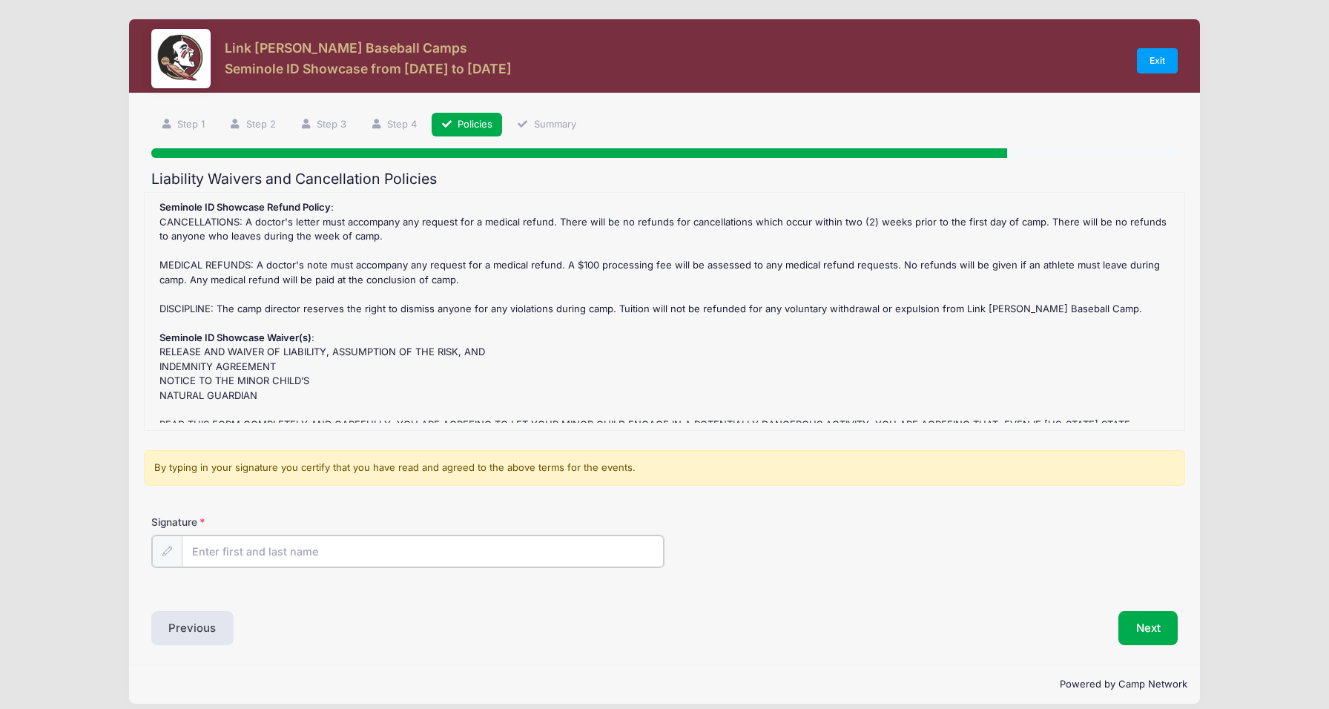
click at [428, 563] on input "Signature" at bounding box center [423, 552] width 482 height 32
type input "[PERSON_NAME]"
click at [1149, 616] on button "Next" at bounding box center [1149, 627] width 60 height 34
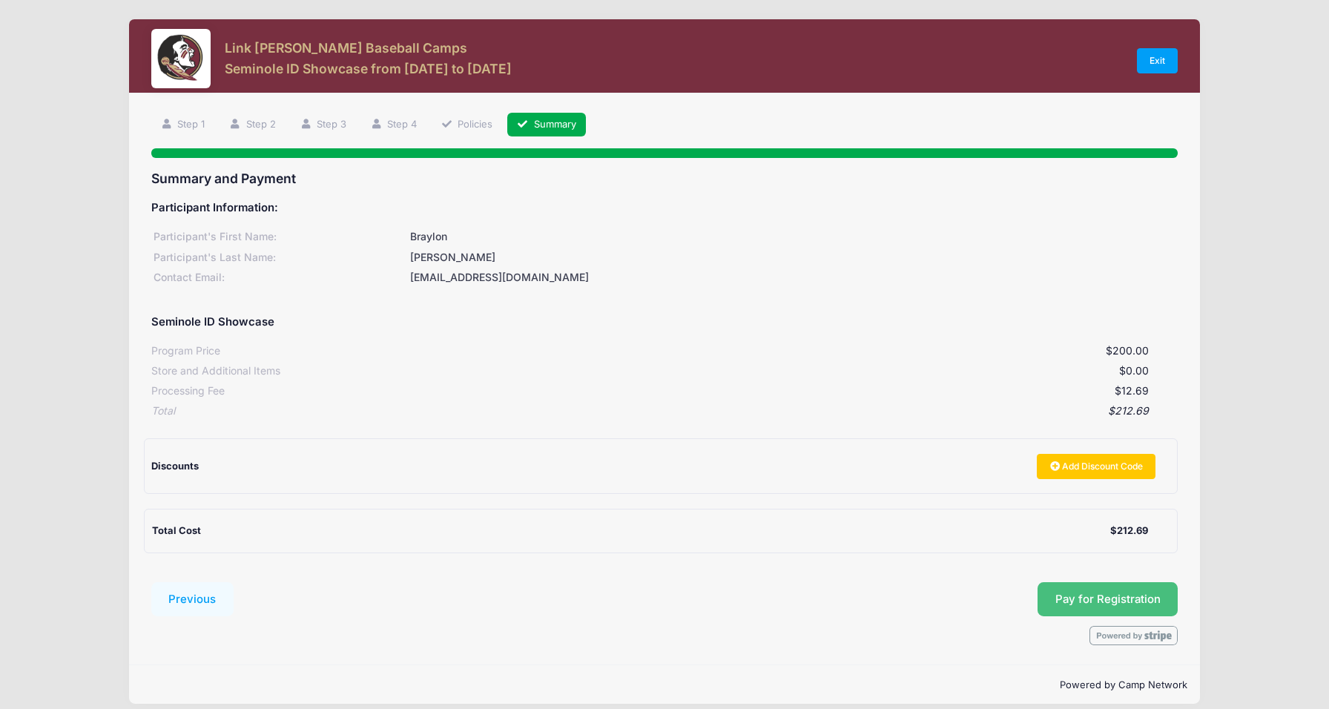
click at [1133, 590] on button "Pay for Registration" at bounding box center [1108, 599] width 141 height 34
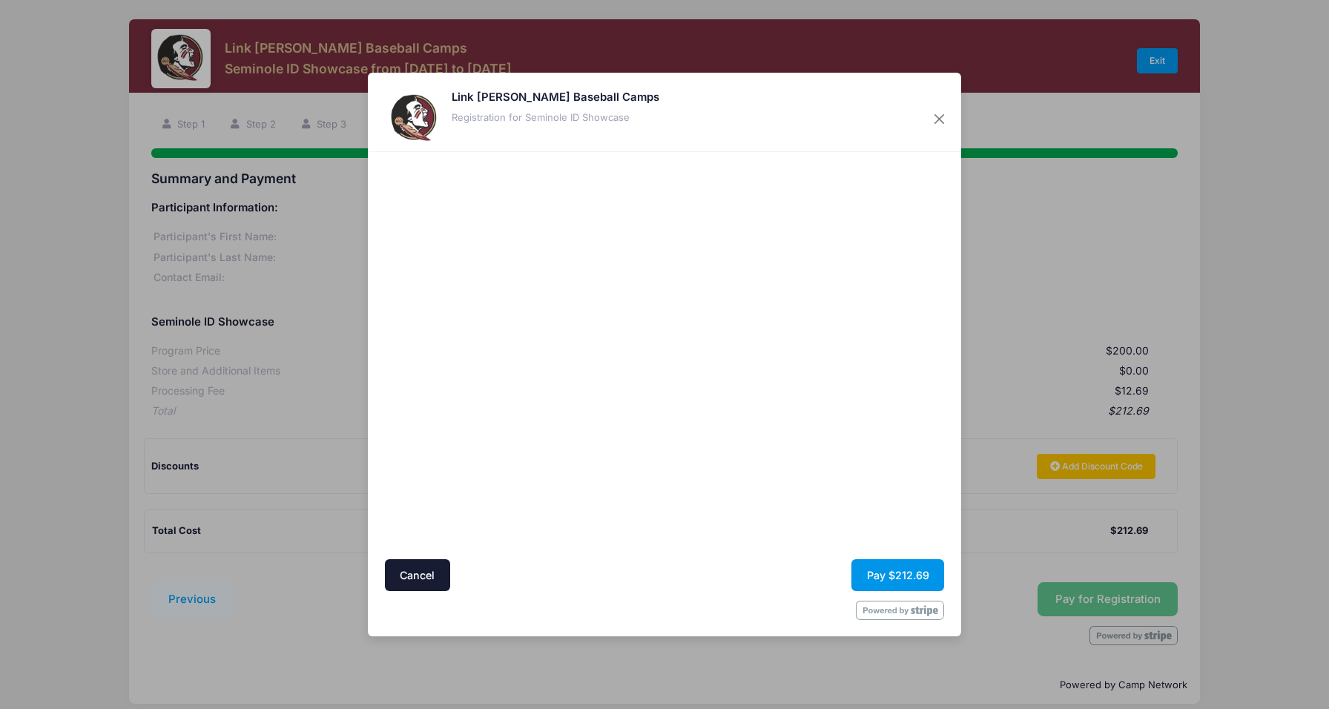
click at [895, 577] on button "Pay $212.69" at bounding box center [898, 575] width 93 height 32
